Goal: Task Accomplishment & Management: Manage account settings

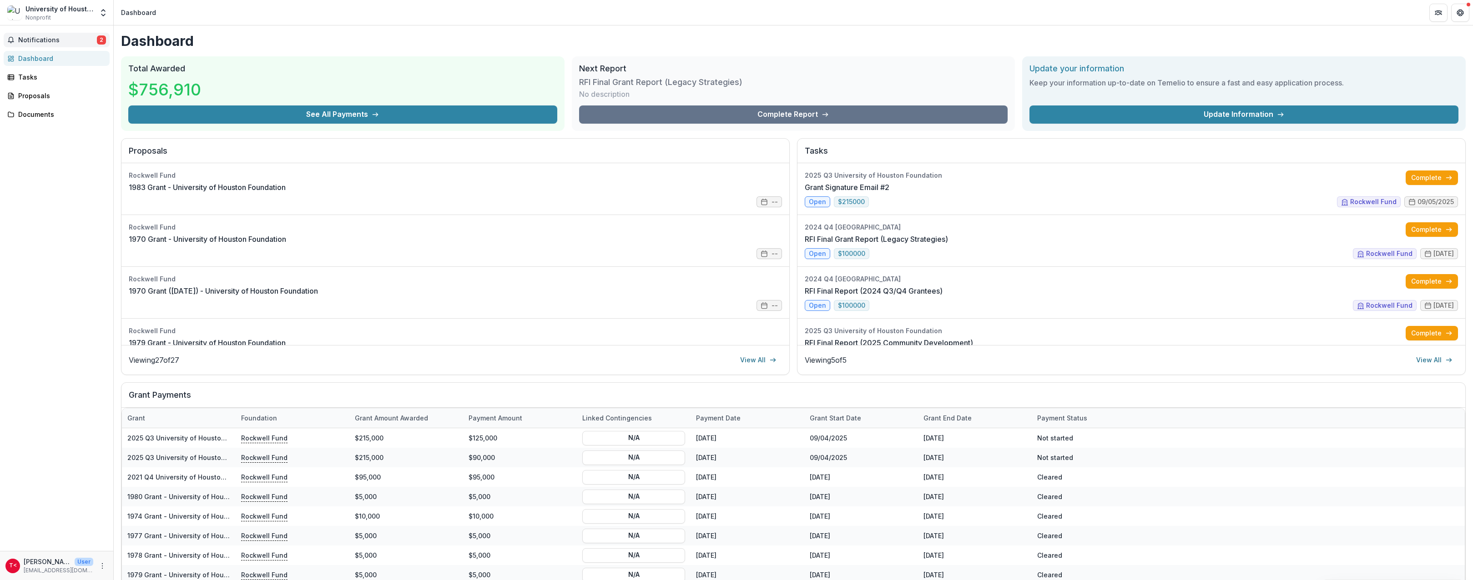
click at [74, 39] on span "Notifications" at bounding box center [57, 40] width 79 height 8
click at [889, 185] on link "Grant Signature Email #2" at bounding box center [847, 187] width 85 height 11
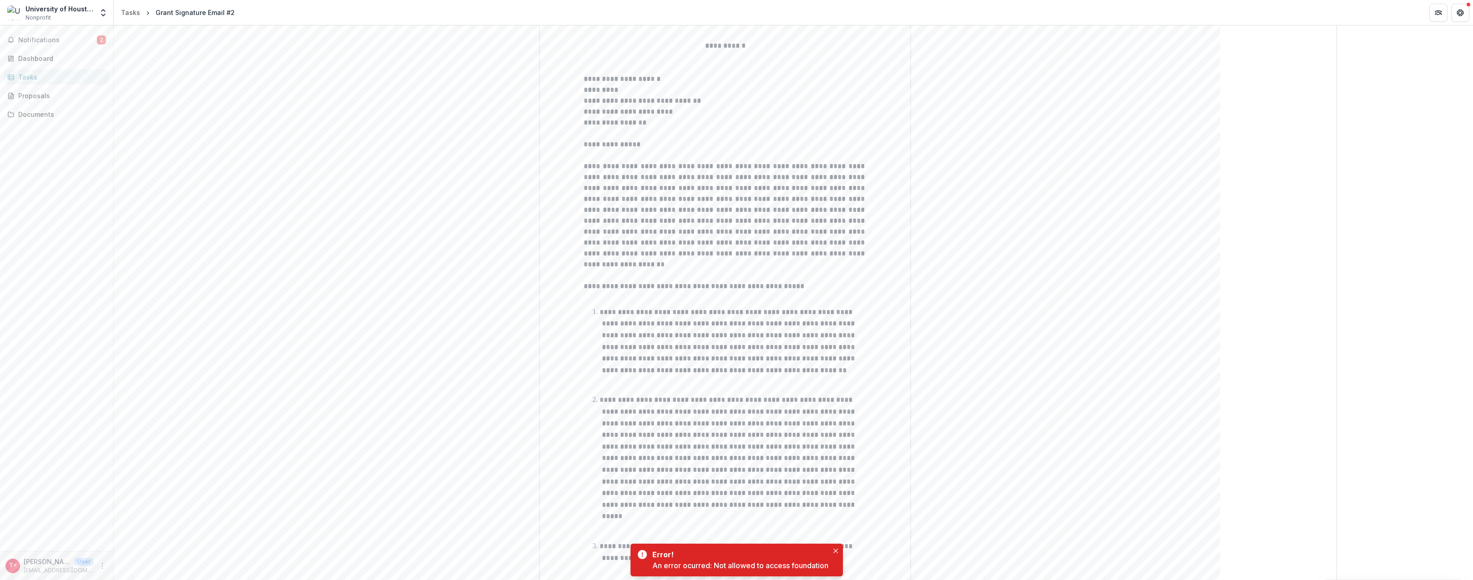
scroll to position [182, 0]
click at [833, 550] on button "Close" at bounding box center [835, 551] width 11 height 11
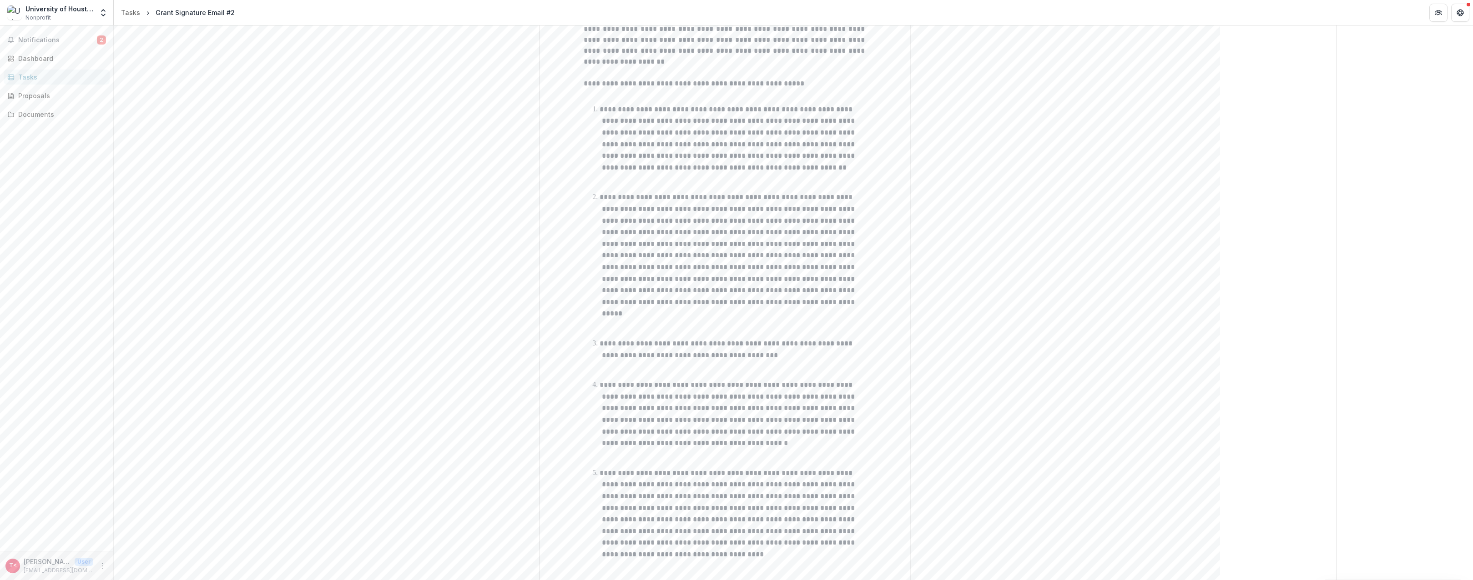
scroll to position [197, 0]
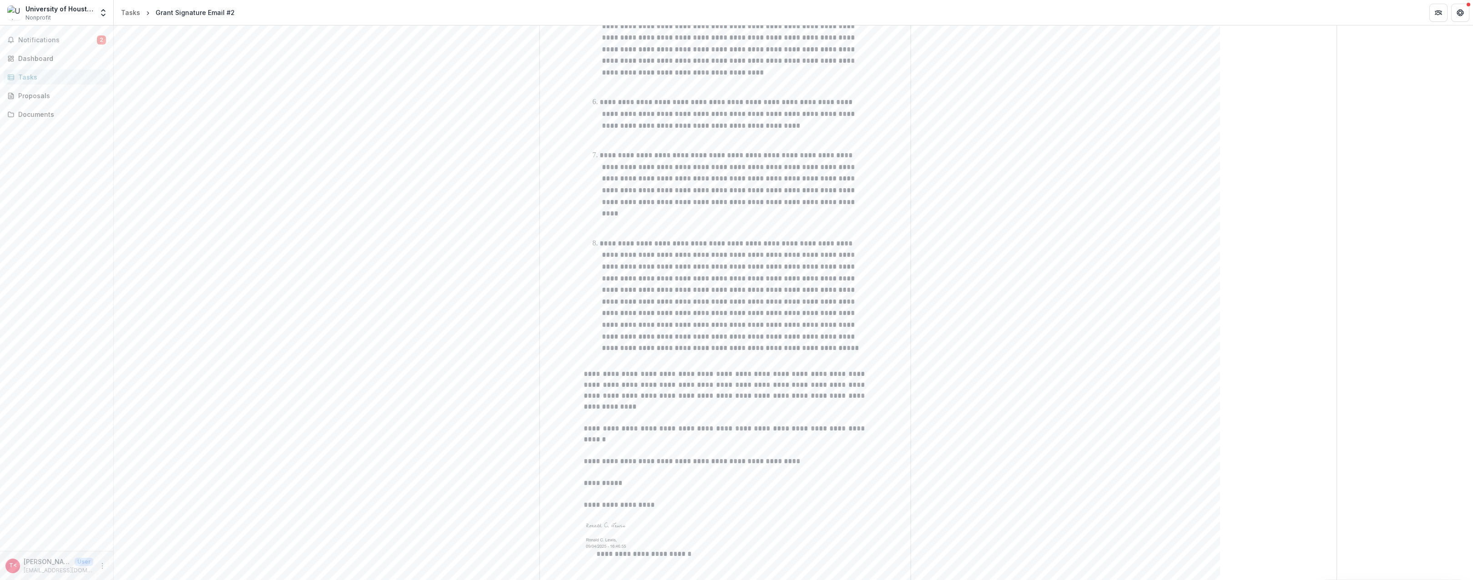
scroll to position [970, 0]
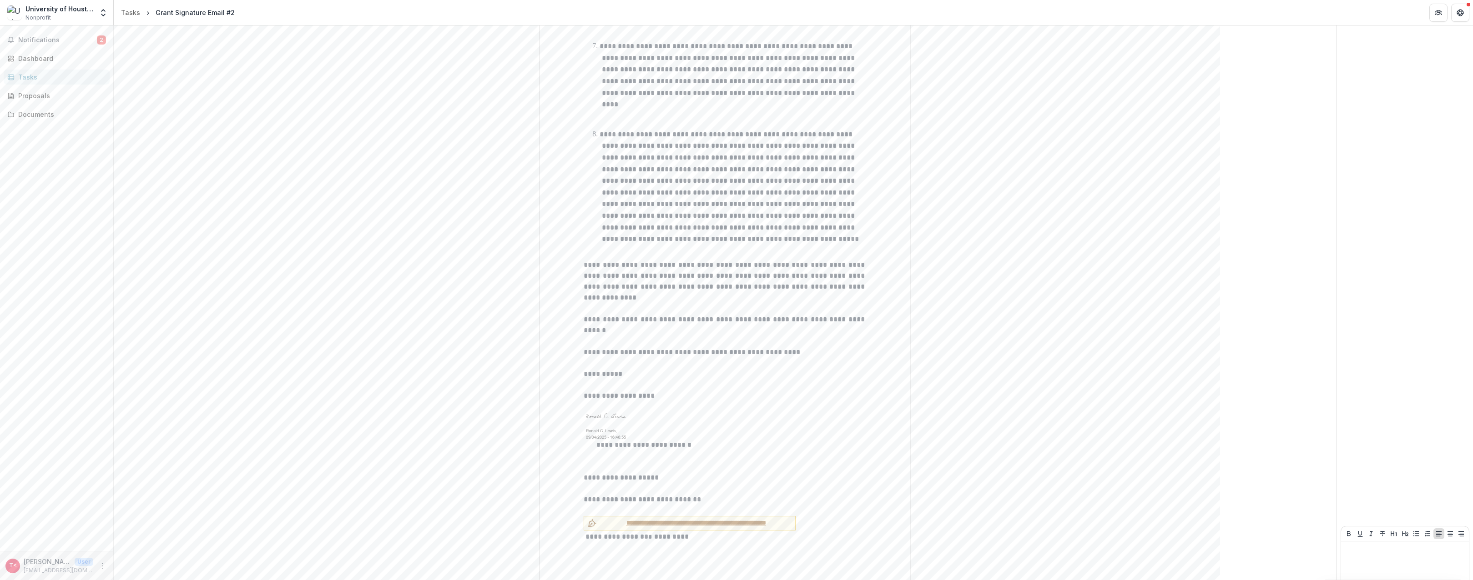
drag, startPoint x: 938, startPoint y: 315, endPoint x: 949, endPoint y: 314, distance: 11.0
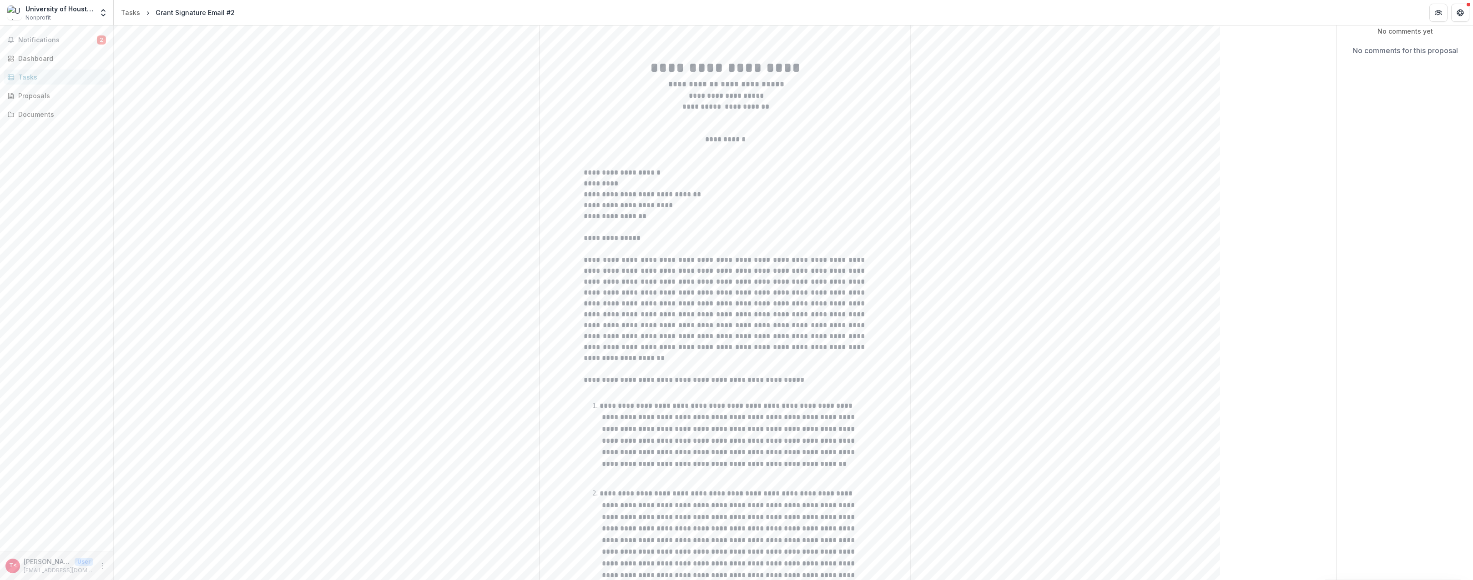
scroll to position [0, 0]
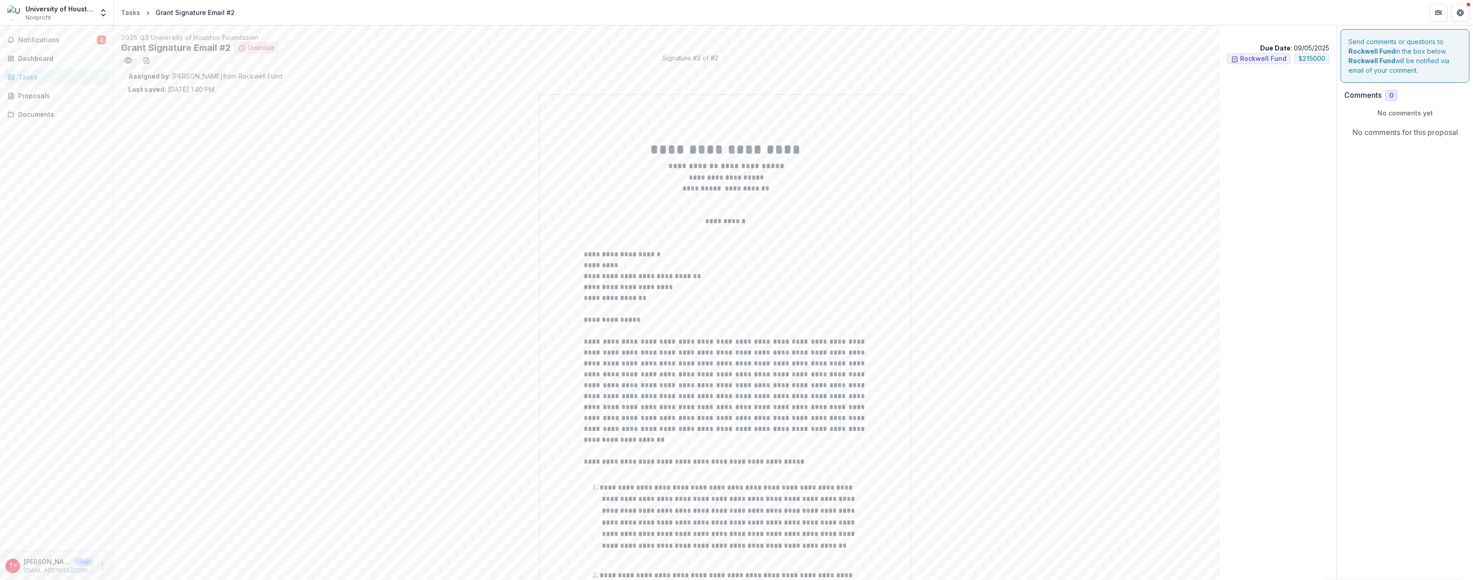
click at [102, 565] on icon "More" at bounding box center [102, 566] width 7 height 7
click at [140, 563] on button "Logout" at bounding box center [162, 562] width 97 height 15
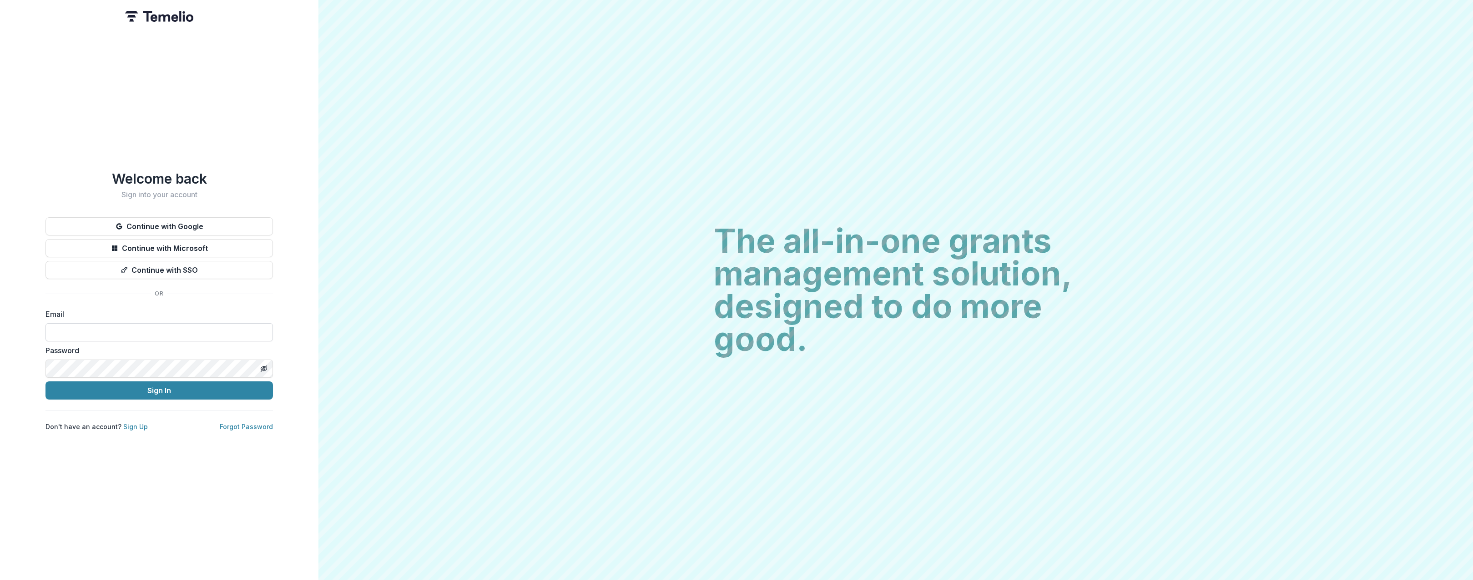
click at [129, 326] on input at bounding box center [158, 332] width 227 height 18
type input "**********"
click at [45, 382] on button "Sign In" at bounding box center [158, 391] width 227 height 18
